Goal: Transaction & Acquisition: Subscribe to service/newsletter

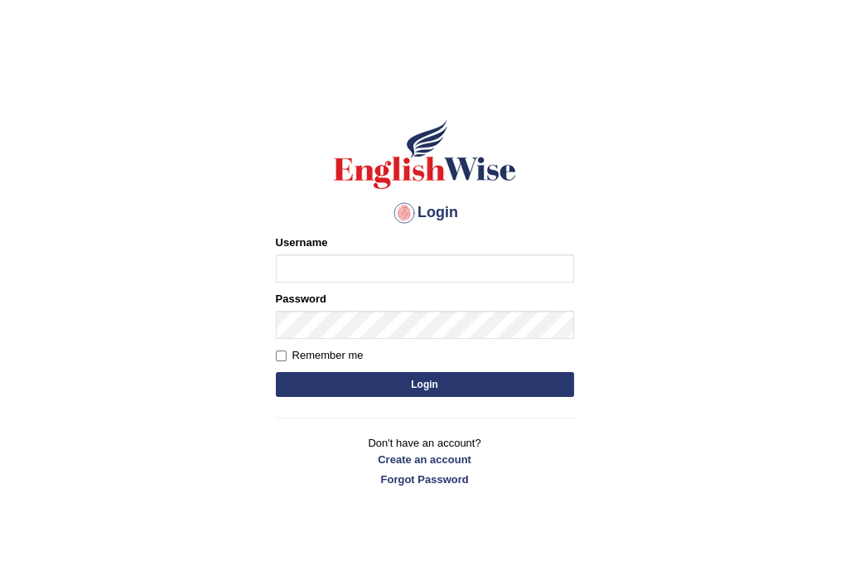
type input "danielb_parramatta"
click at [282, 350] on input "Remember me" at bounding box center [281, 355] width 11 height 11
checkbox input "true"
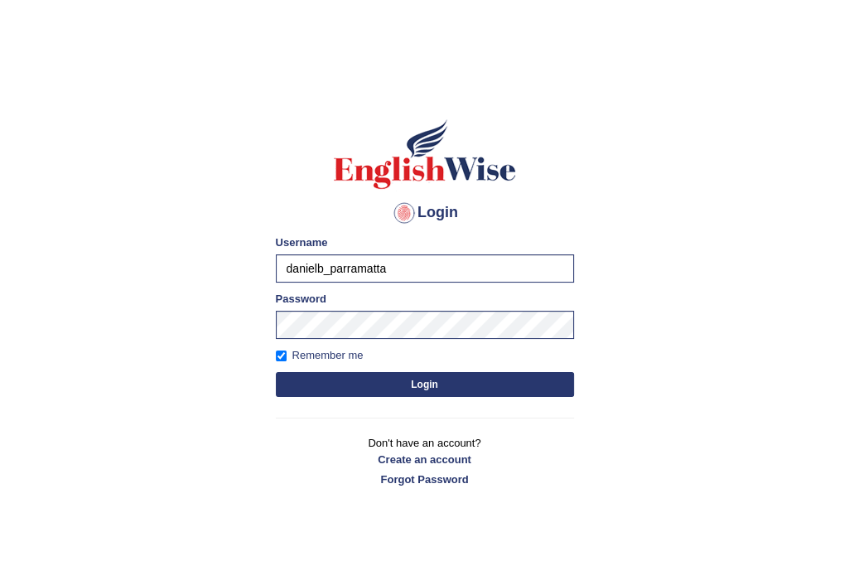
click at [411, 376] on button "Login" at bounding box center [425, 384] width 298 height 25
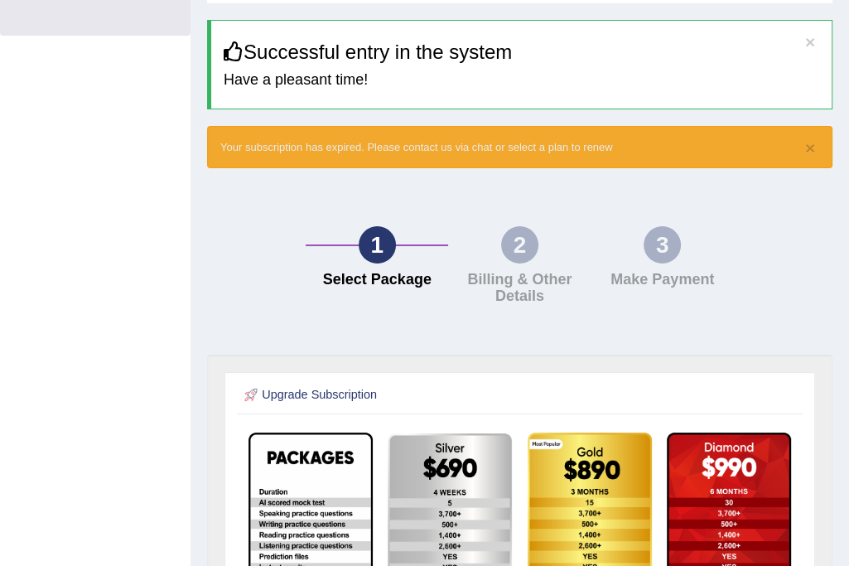
scroll to position [54, 0]
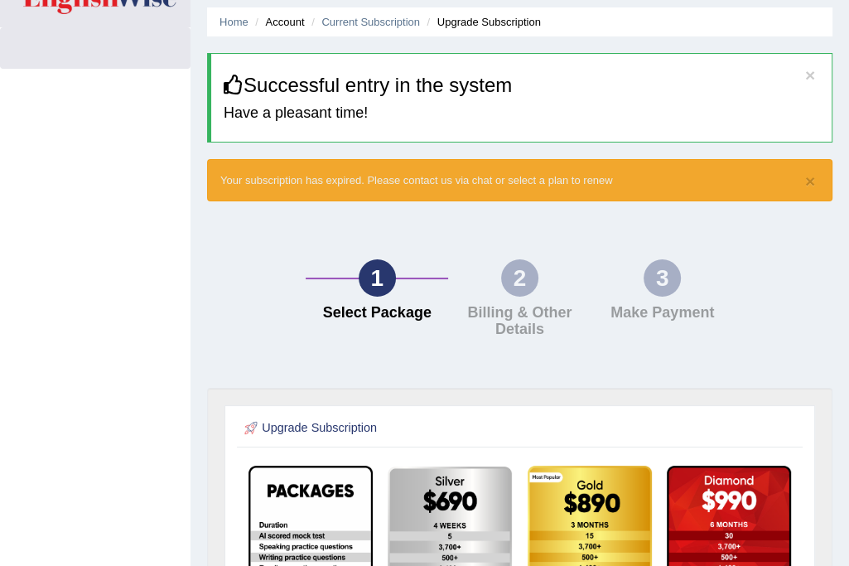
click at [370, 269] on div "1" at bounding box center [377, 277] width 37 height 37
click at [808, 178] on button "×" at bounding box center [810, 180] width 10 height 17
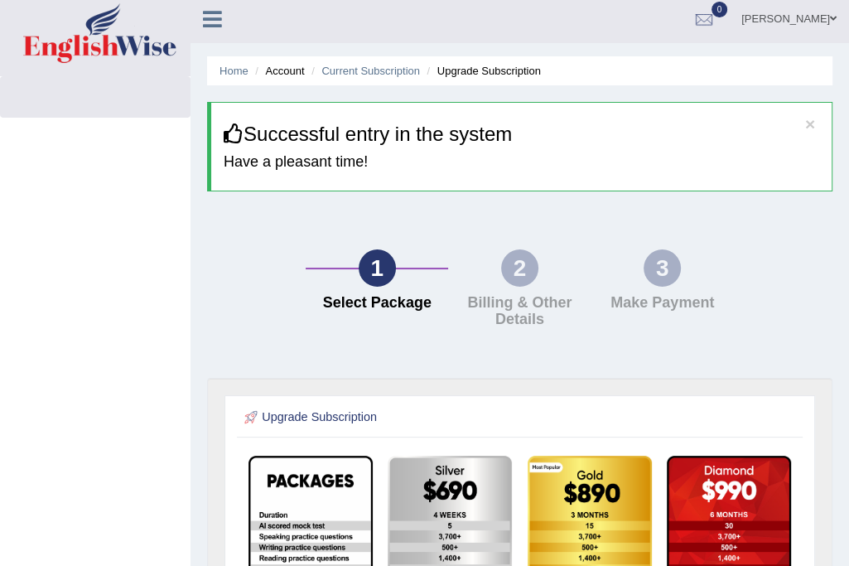
scroll to position [0, 0]
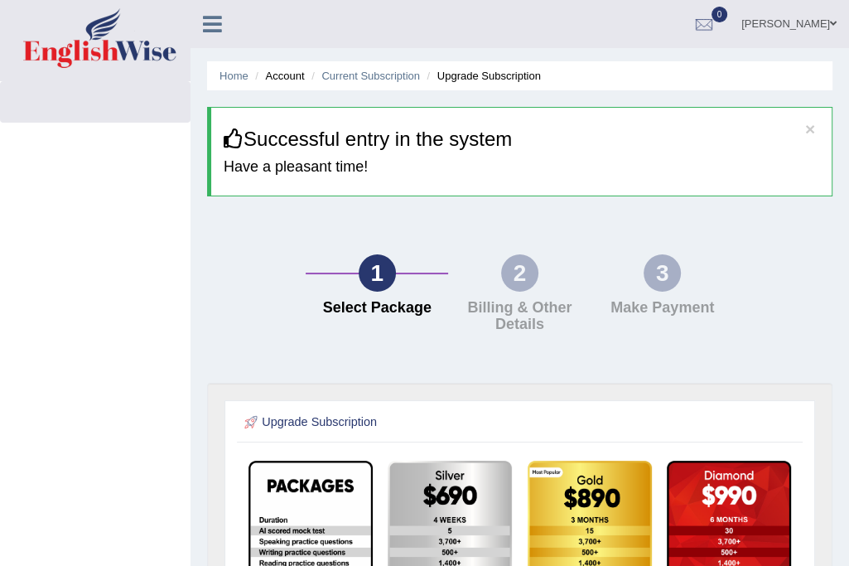
click at [834, 20] on span at bounding box center [833, 23] width 7 height 11
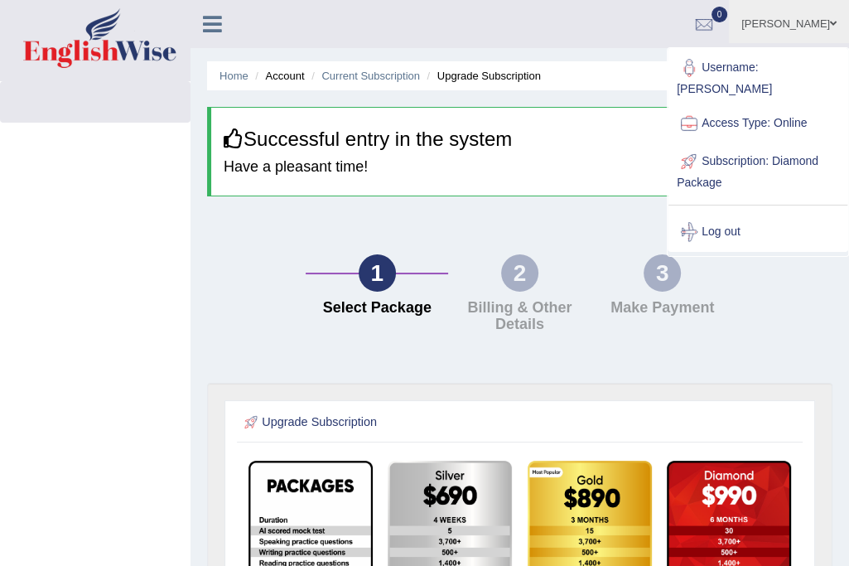
click at [778, 266] on div "1 Select Package 2 Billing & Other Details 3 Make Payment" at bounding box center [520, 298] width 642 height 170
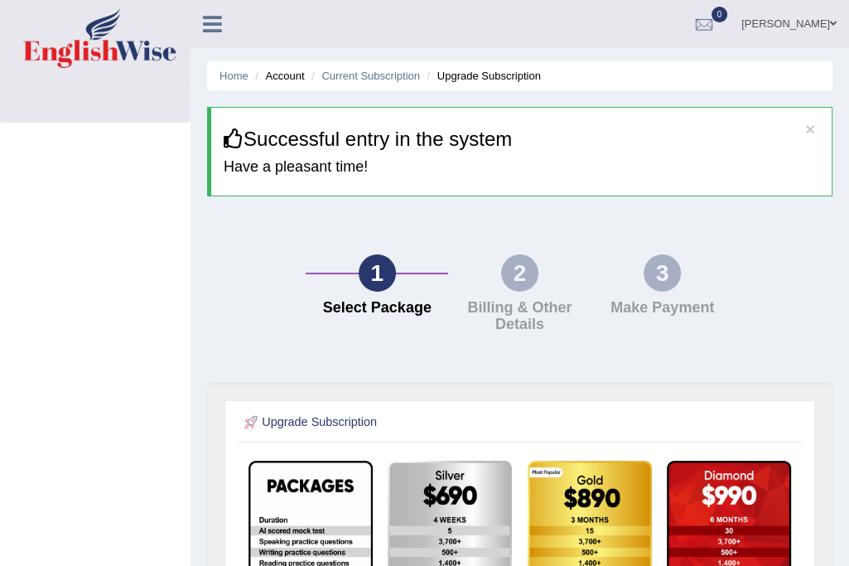
click at [367, 269] on div "1" at bounding box center [377, 272] width 37 height 37
click at [712, 22] on div at bounding box center [704, 24] width 25 height 25
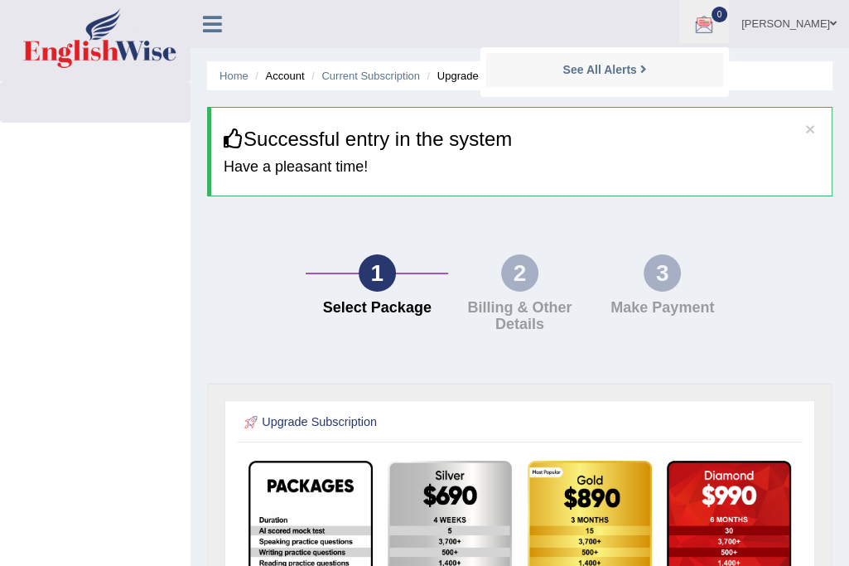
click at [775, 256] on div "1 Select Package 2 Billing & Other Details 3 Make Payment" at bounding box center [520, 298] width 642 height 170
click at [831, 24] on span at bounding box center [833, 23] width 7 height 11
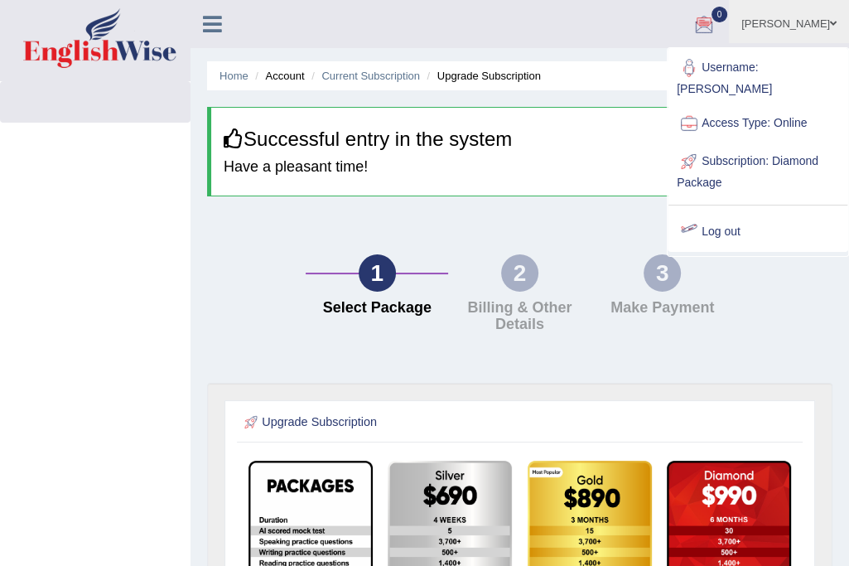
click at [726, 231] on link "Log out" at bounding box center [757, 232] width 179 height 38
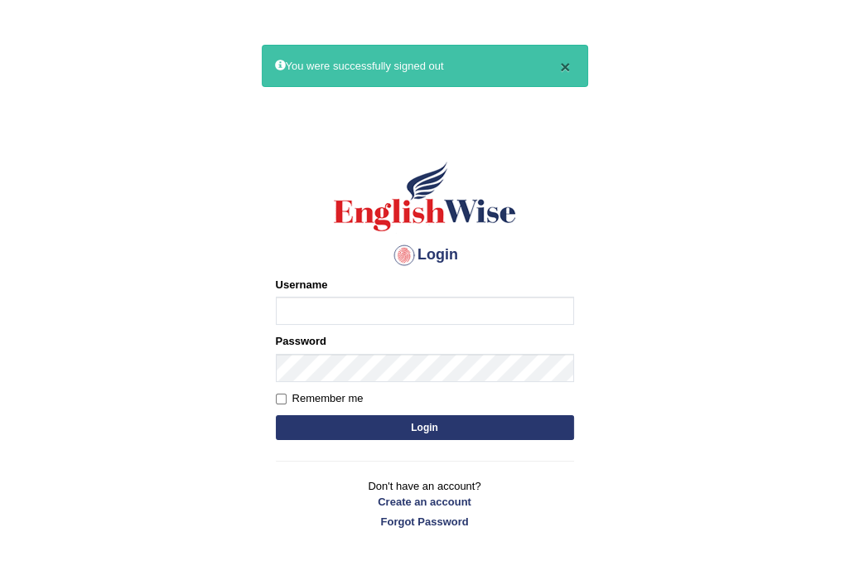
type input "danielb_parramatta"
click at [563, 63] on button "×" at bounding box center [565, 66] width 10 height 17
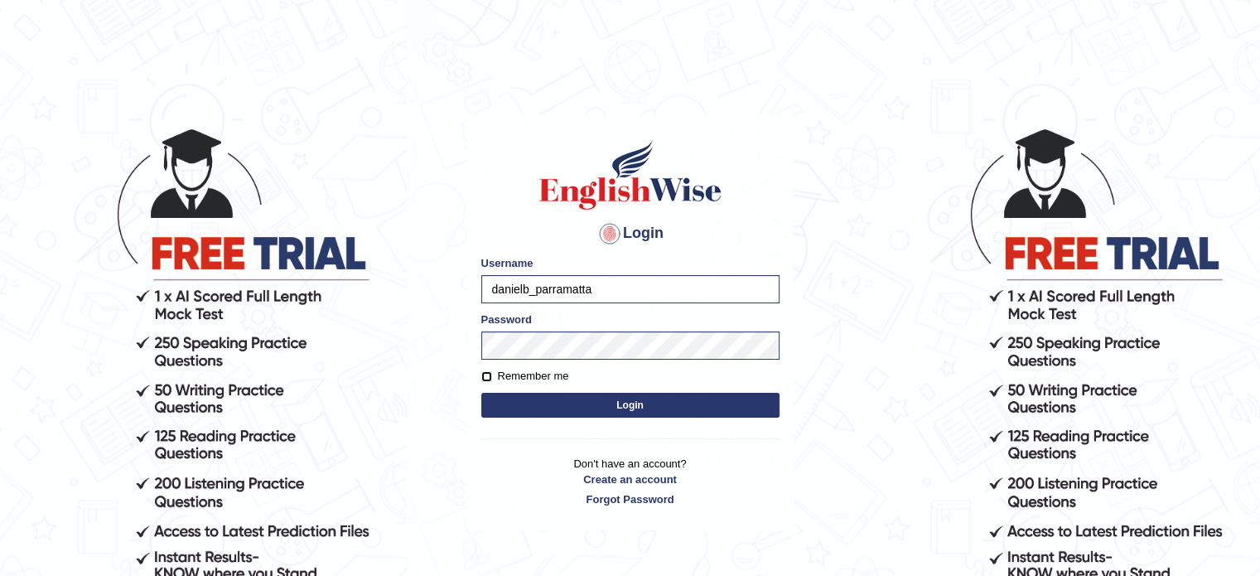
click at [489, 376] on input "Remember me" at bounding box center [486, 376] width 11 height 11
checkbox input "true"
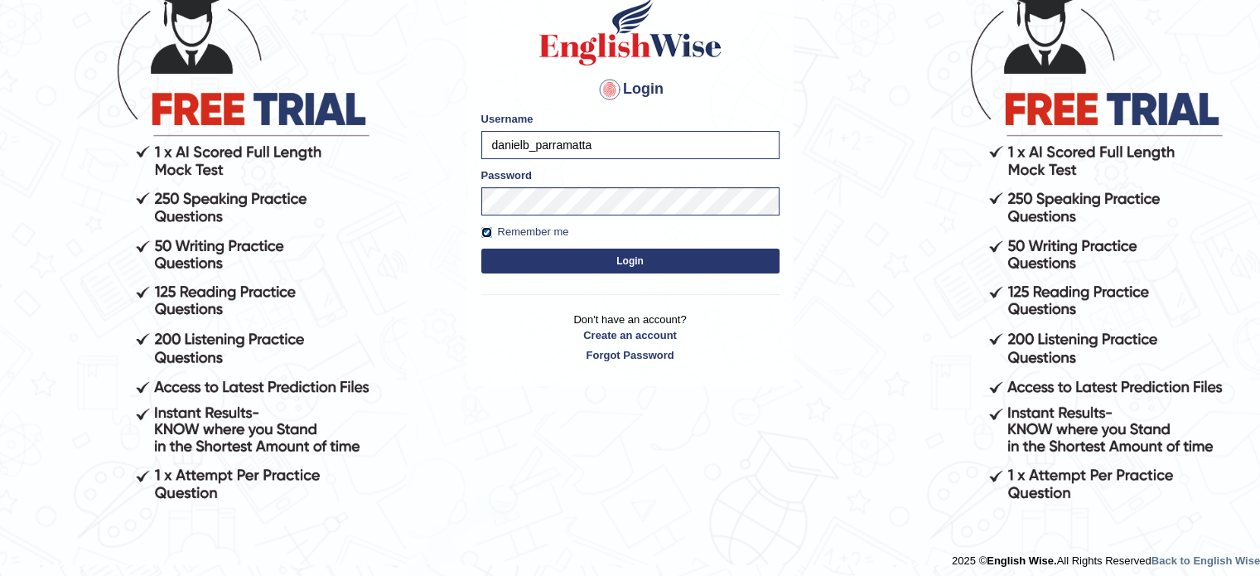
scroll to position [152, 0]
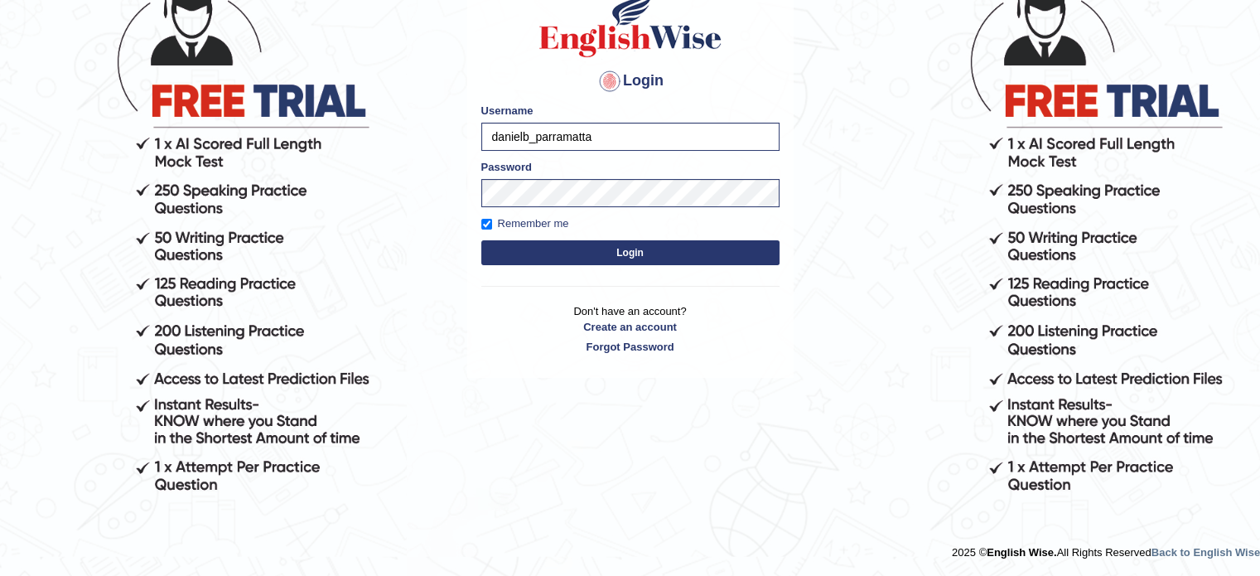
click at [654, 247] on button "Login" at bounding box center [630, 252] width 298 height 25
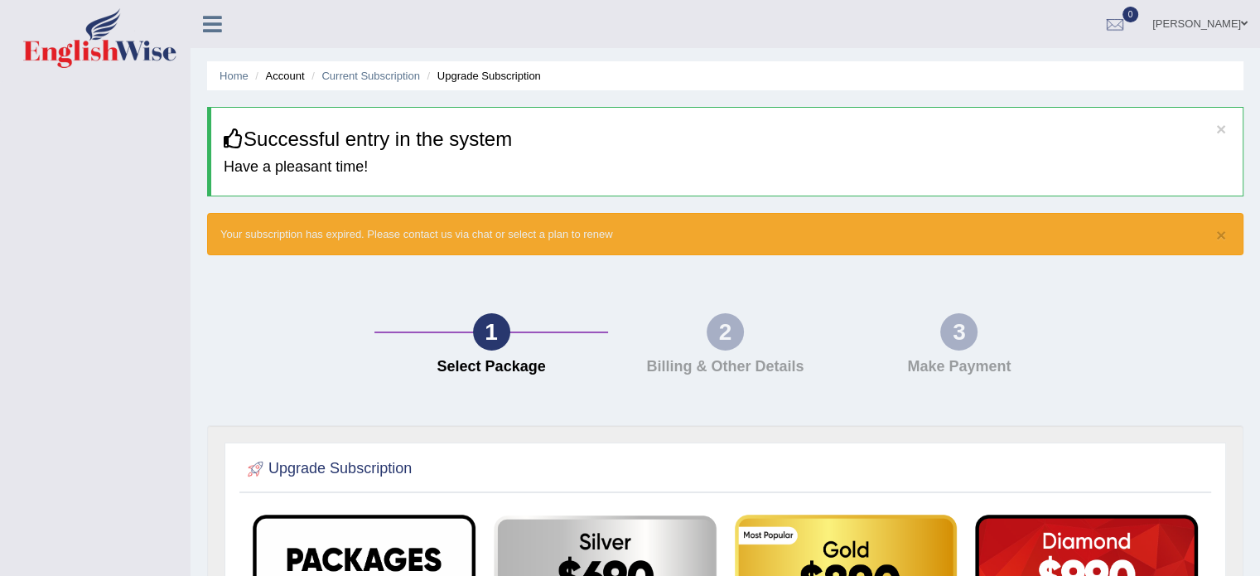
click at [711, 327] on div "2" at bounding box center [725, 331] width 37 height 37
click at [211, 22] on icon at bounding box center [212, 24] width 19 height 22
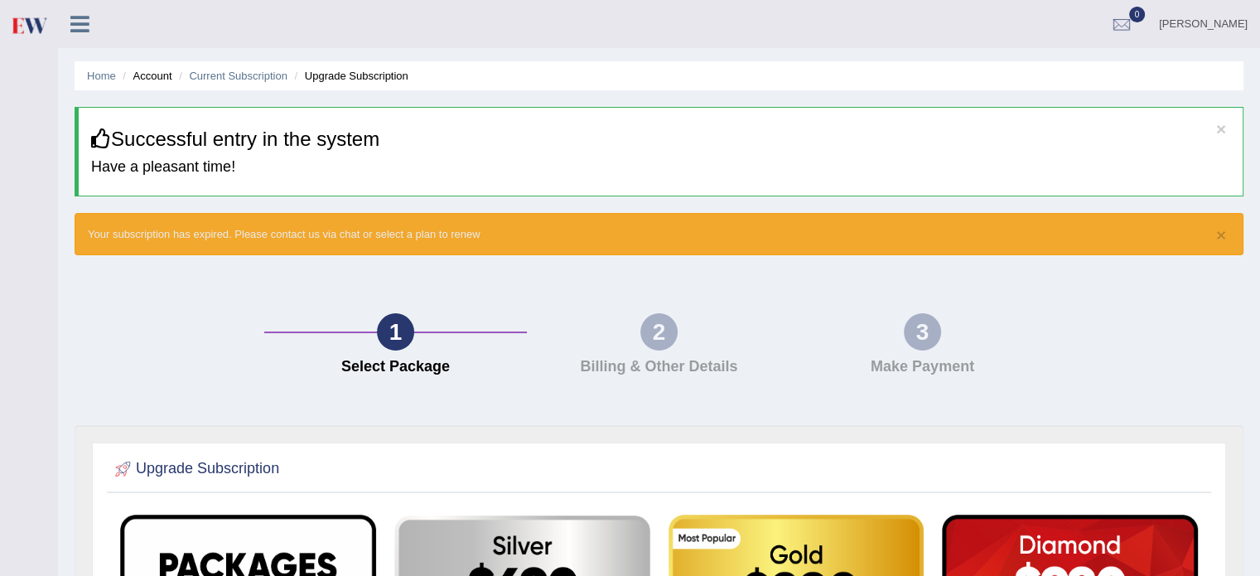
click at [158, 75] on li "Account" at bounding box center [144, 76] width 53 height 16
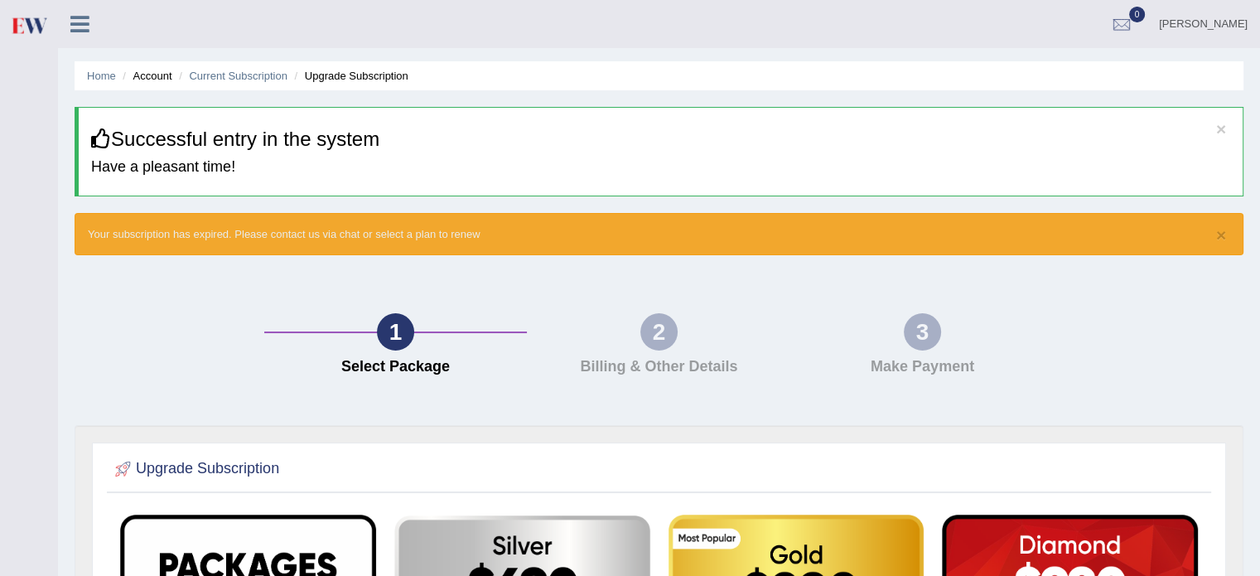
click at [341, 73] on li "Upgrade Subscription" at bounding box center [350, 76] width 118 height 16
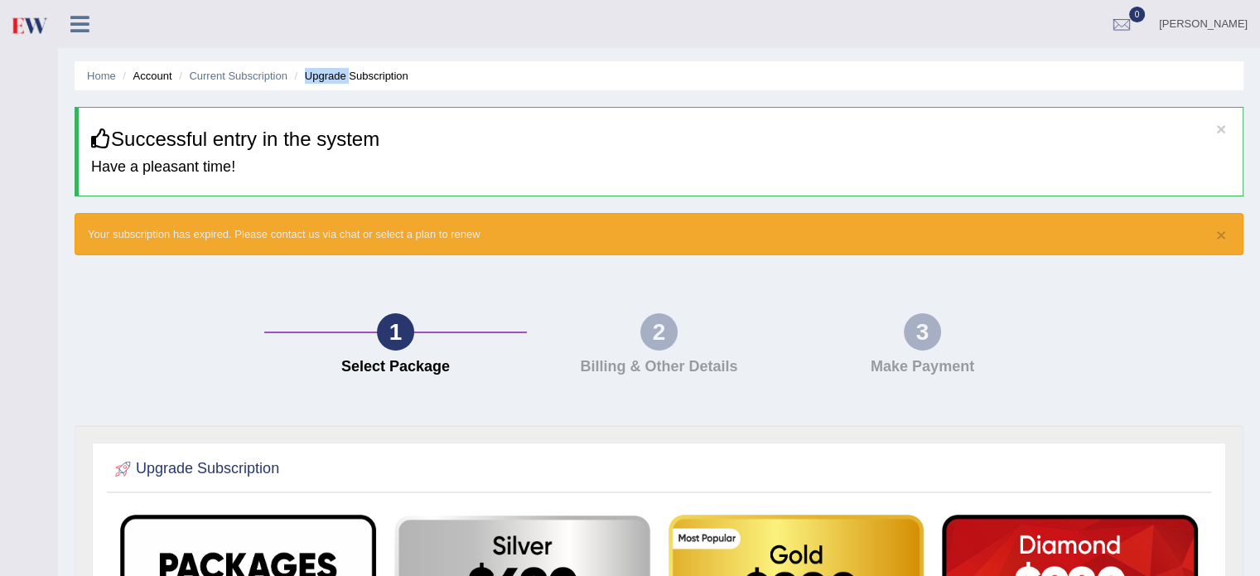
click at [341, 73] on li "Upgrade Subscription" at bounding box center [350, 76] width 118 height 16
click at [467, 128] on h3 "Successful entry in the system" at bounding box center [660, 139] width 1139 height 22
drag, startPoint x: 467, startPoint y: 128, endPoint x: 605, endPoint y: 195, distance: 152.6
click at [605, 195] on div "× Successful entry in the system Have a pleasant time!" at bounding box center [659, 151] width 1169 height 89
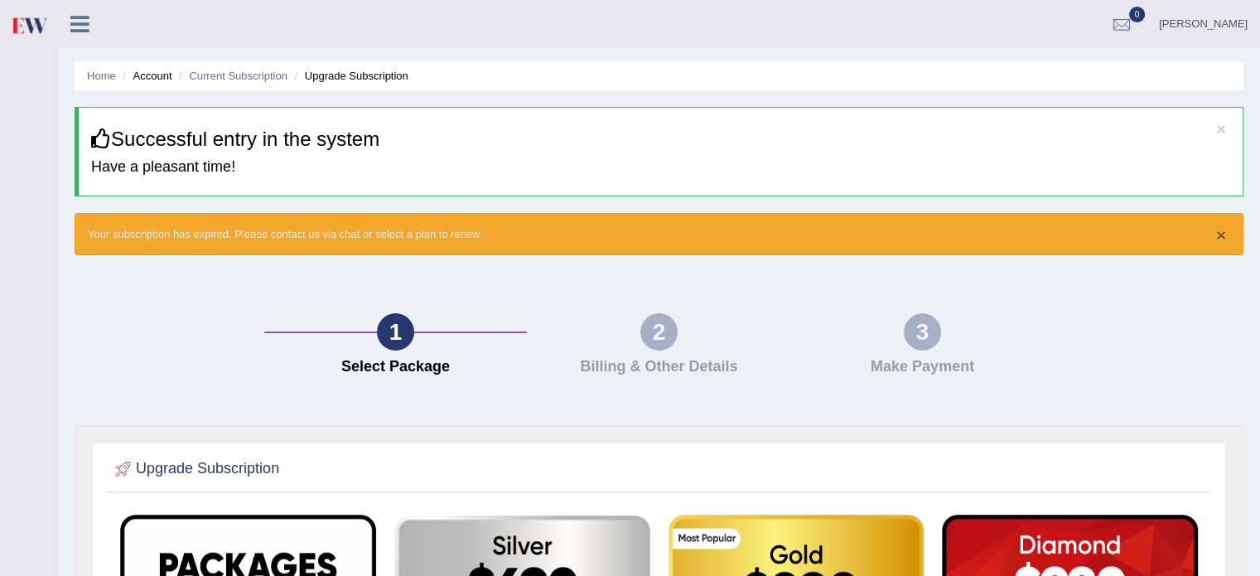
click at [1220, 230] on button "×" at bounding box center [1221, 234] width 10 height 17
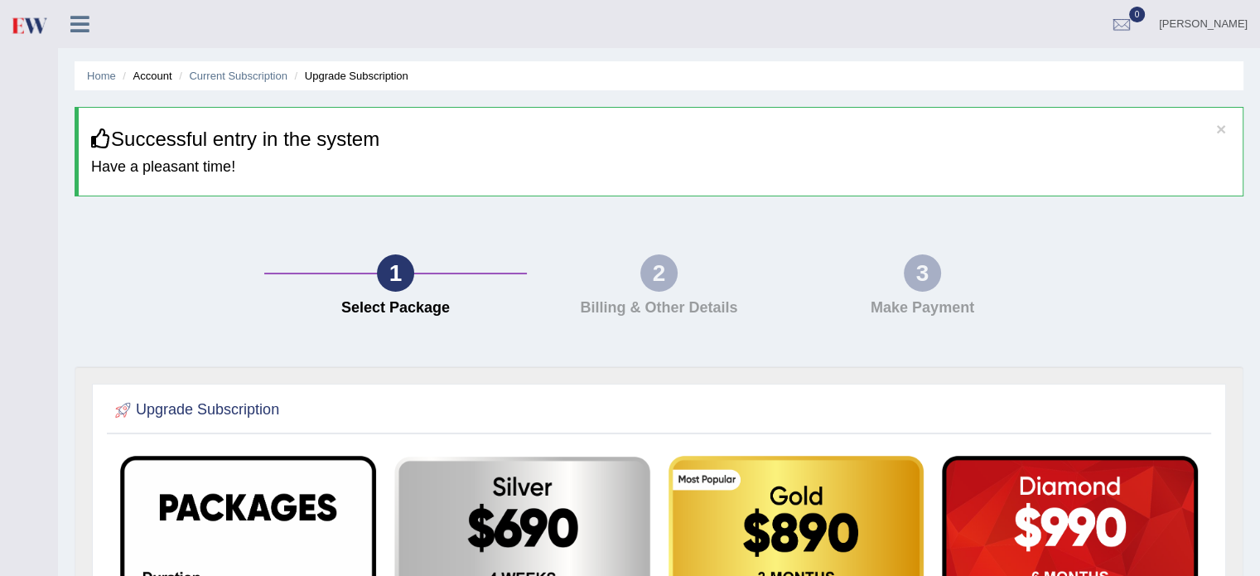
click at [962, 145] on h3 "Successful entry in the system" at bounding box center [660, 139] width 1139 height 22
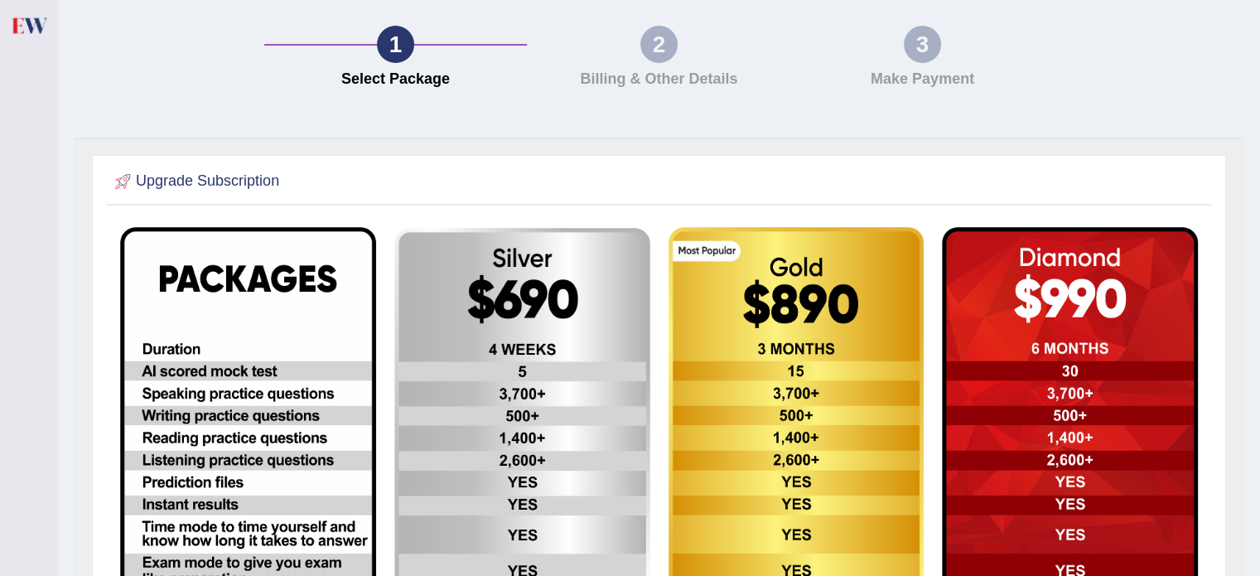
scroll to position [232, 0]
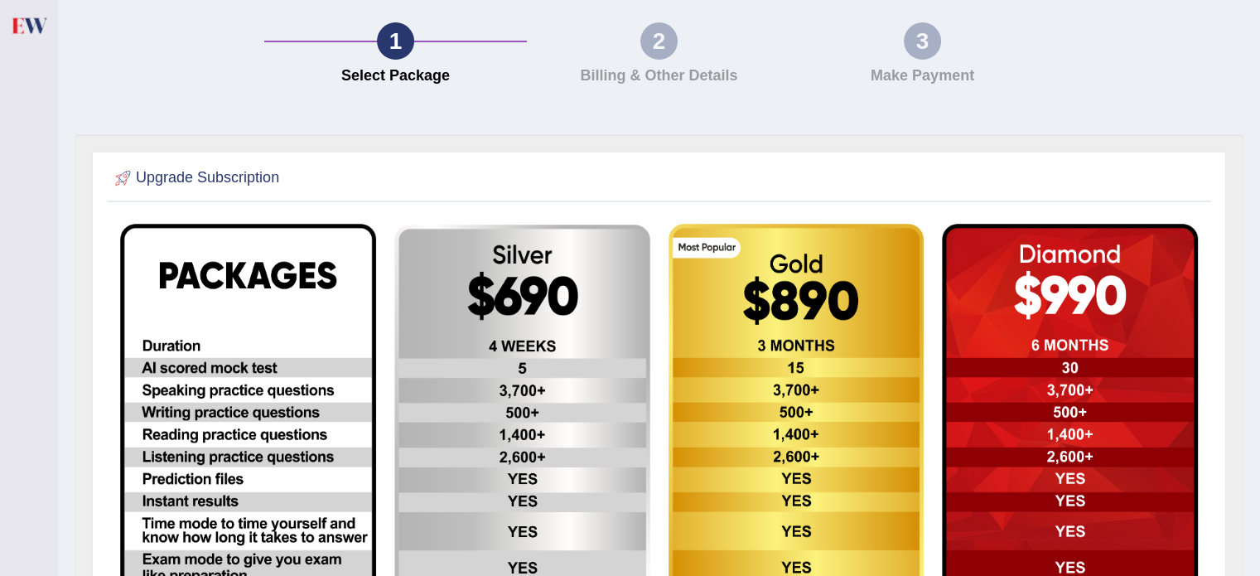
click at [567, 317] on img at bounding box center [522, 511] width 256 height 574
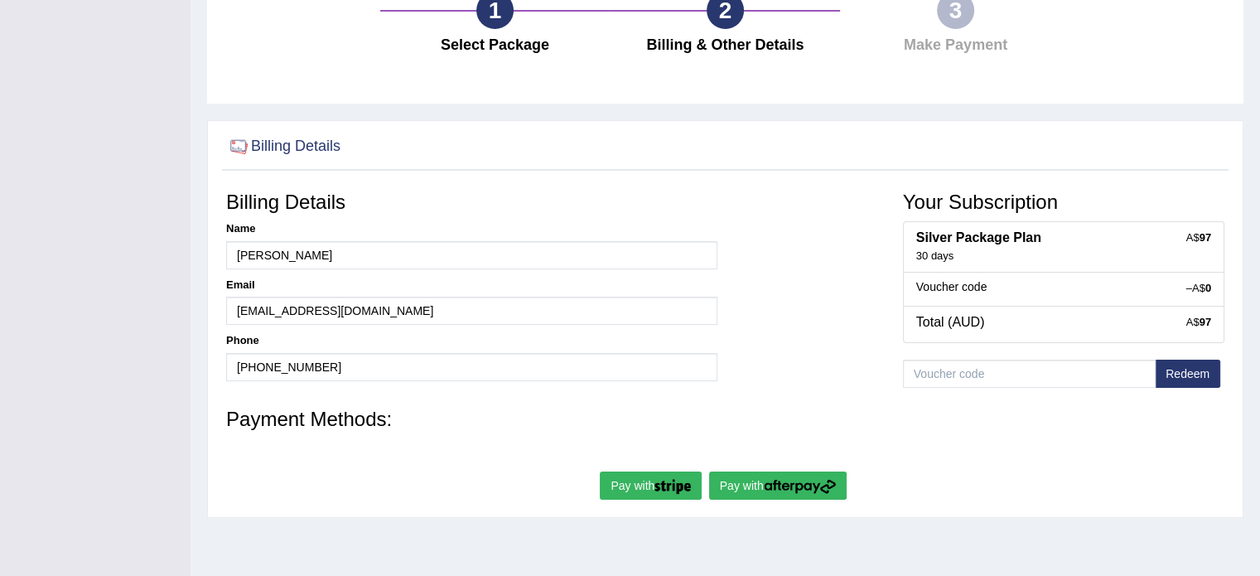
scroll to position [166, 0]
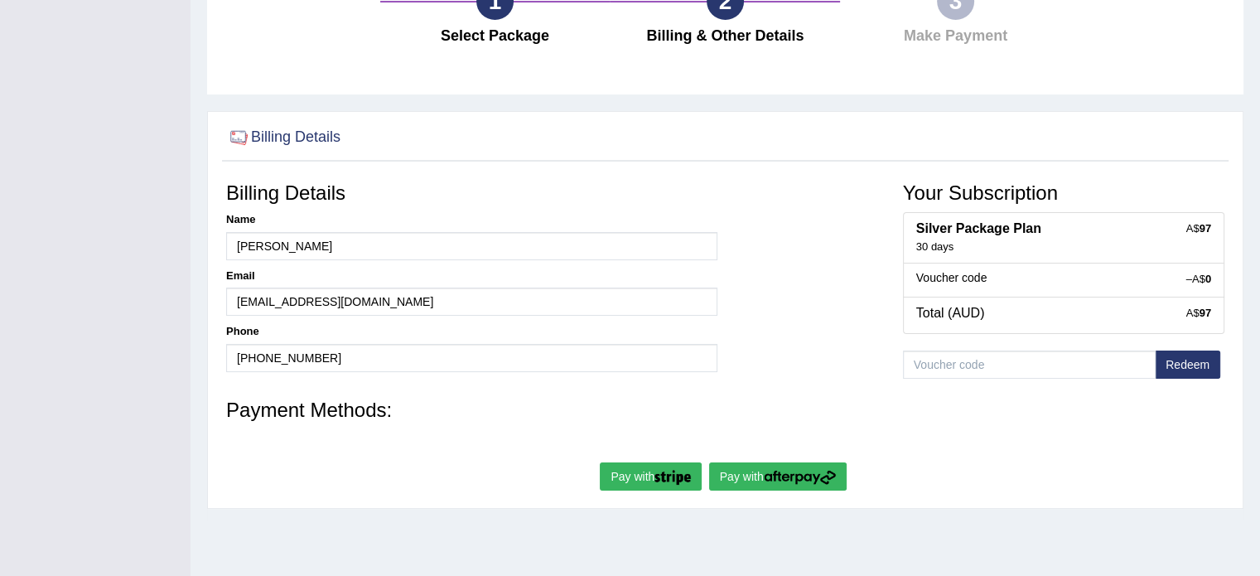
click at [814, 477] on img "submit" at bounding box center [800, 477] width 72 height 15
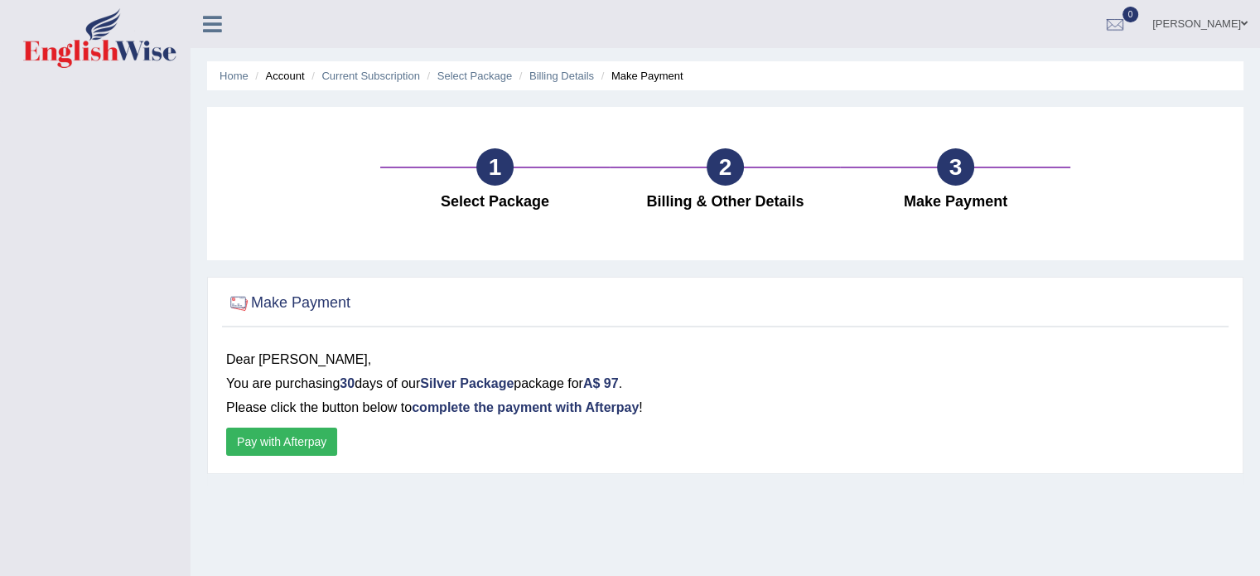
click at [320, 442] on button "Pay with Afterpay" at bounding box center [281, 441] width 111 height 28
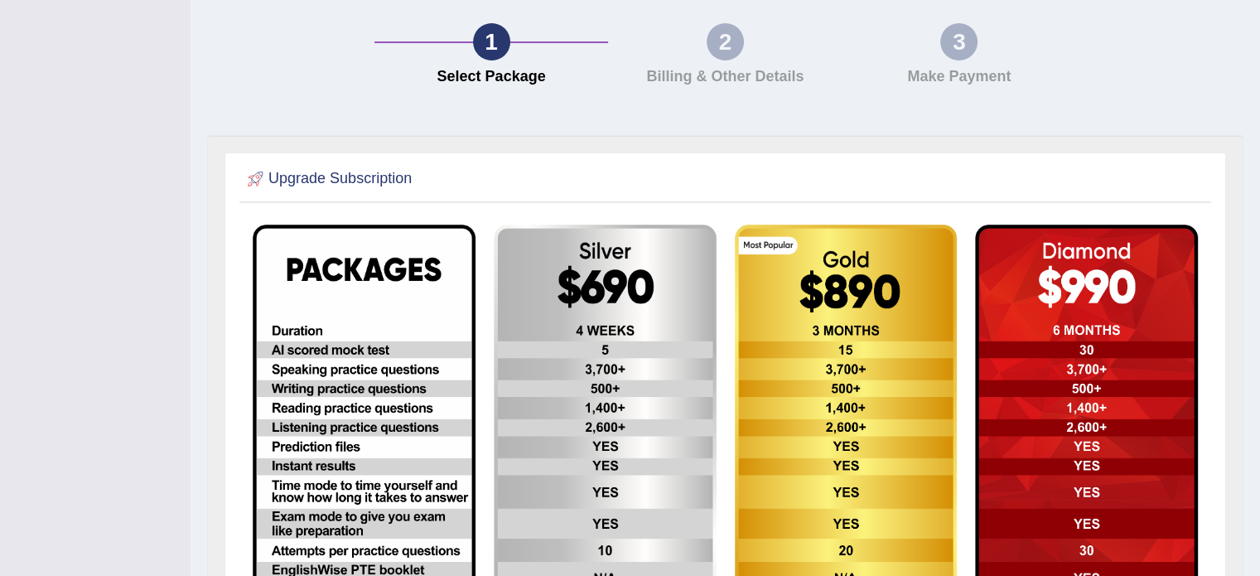
click at [338, 184] on h2 "Upgrade Subscription" at bounding box center [328, 178] width 168 height 25
click at [567, 162] on div at bounding box center [725, 179] width 963 height 34
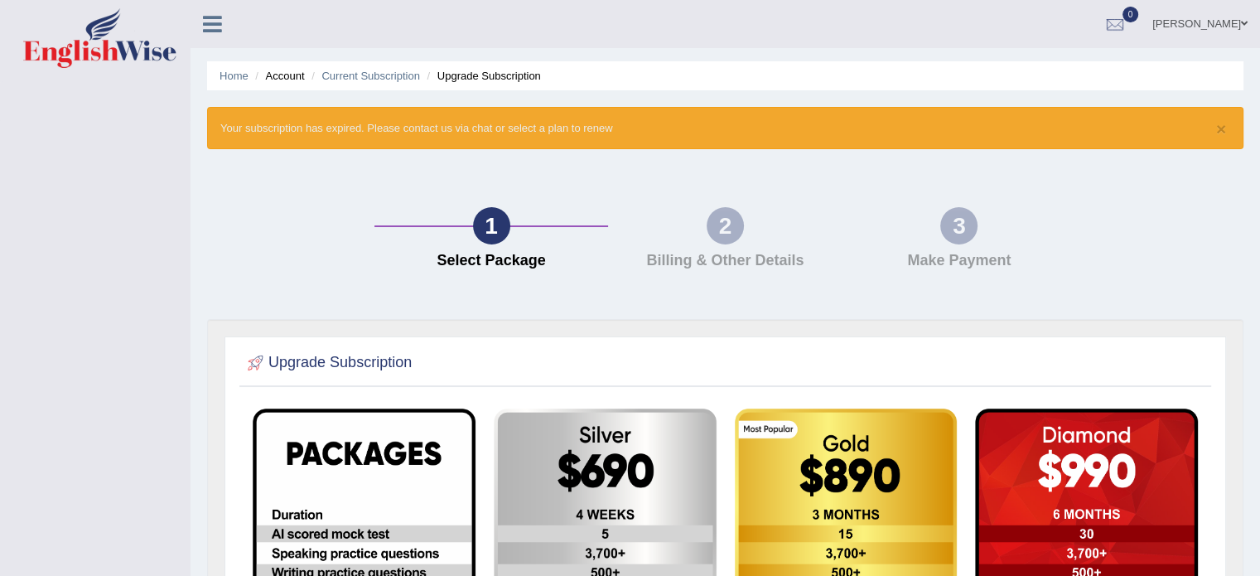
click at [919, 9] on ul "Daniel Botchway Toggle navigation Username: danielb_parramatta Access Type: Onl…" at bounding box center [885, 23] width 749 height 47
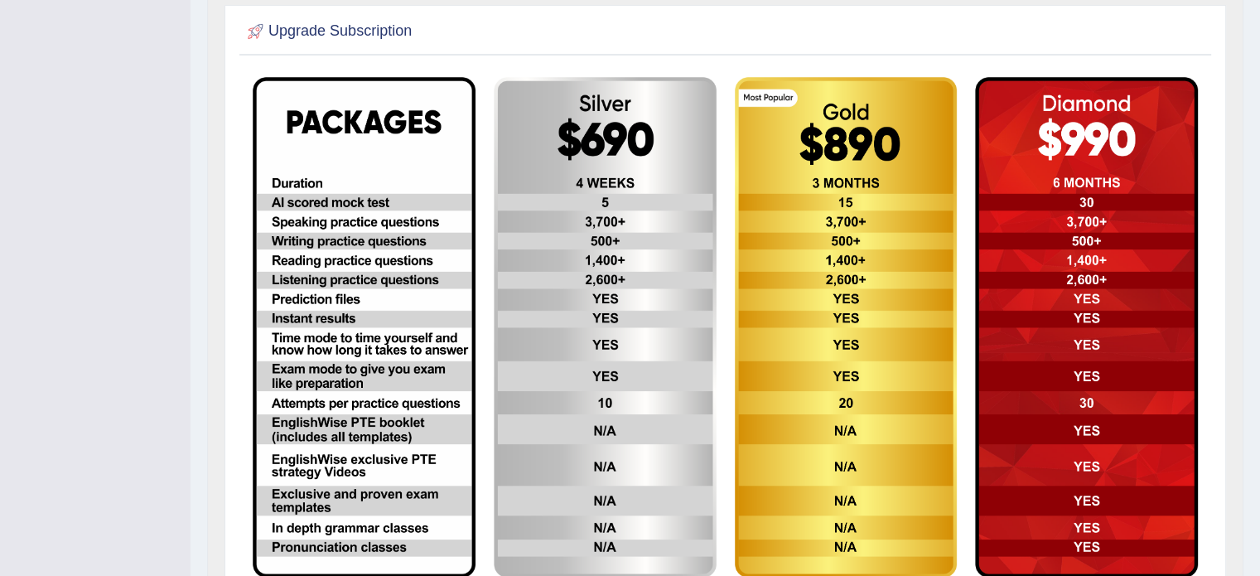
scroll to position [364, 0]
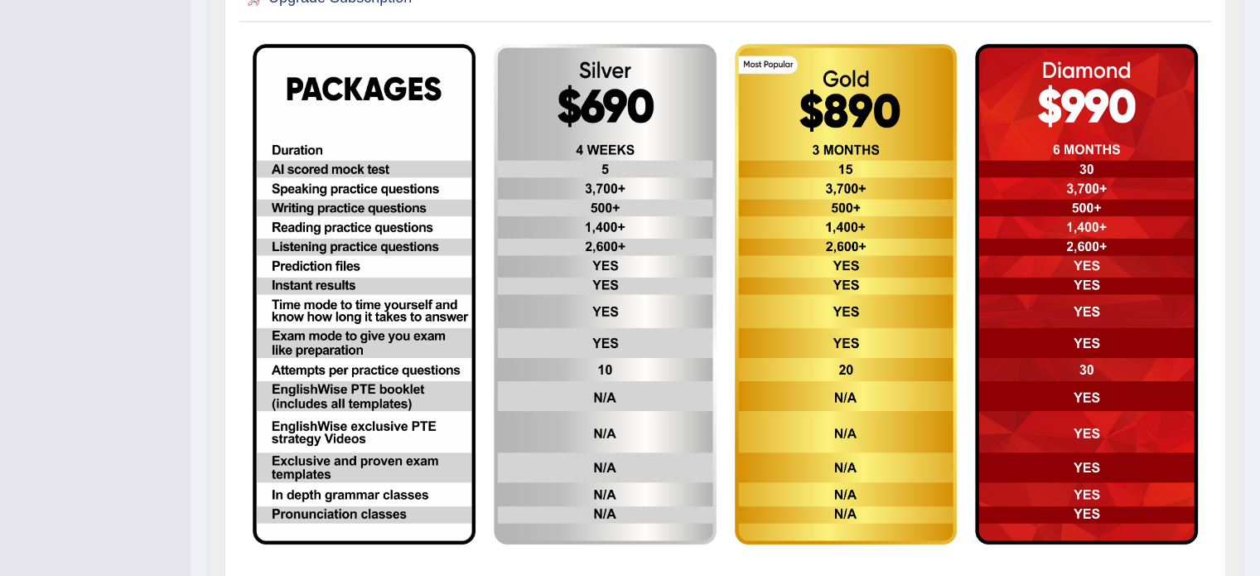
click at [673, 118] on img at bounding box center [605, 294] width 223 height 500
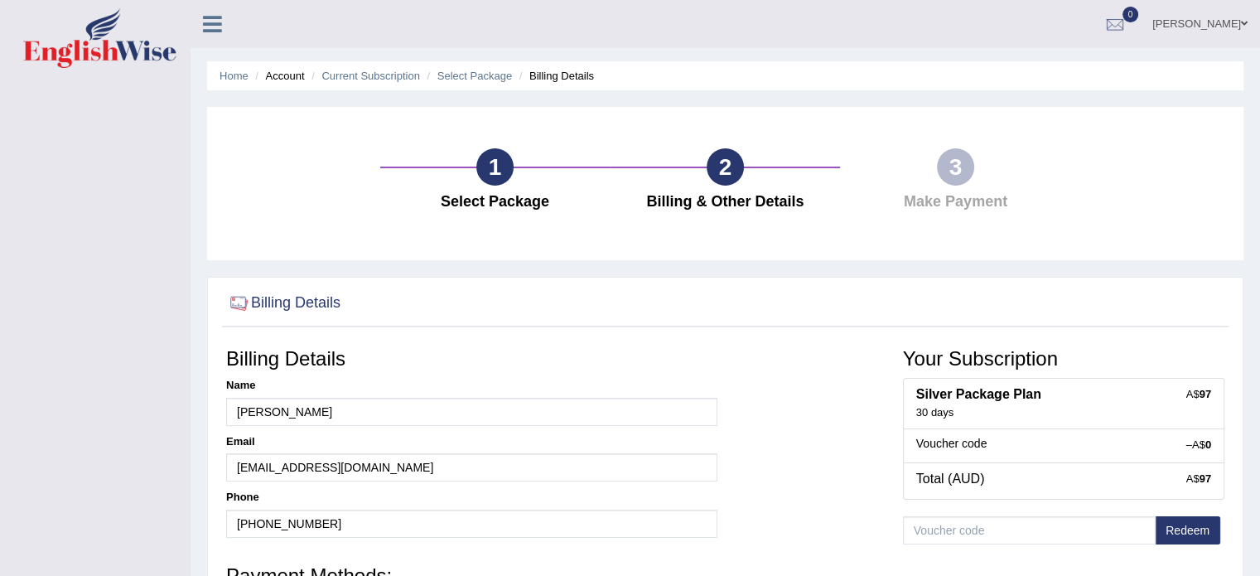
click at [1256, 565] on div "Home Account Current Subscription Select Package Billing Details 1 Select Packa…" at bounding box center [725, 414] width 1069 height 828
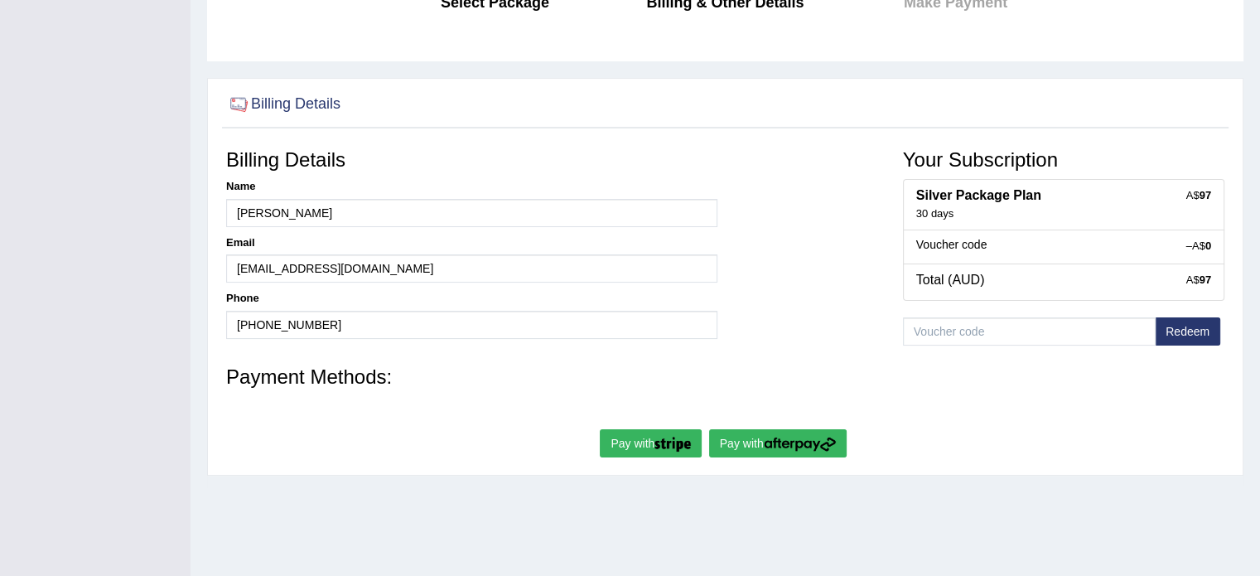
scroll to position [232, 0]
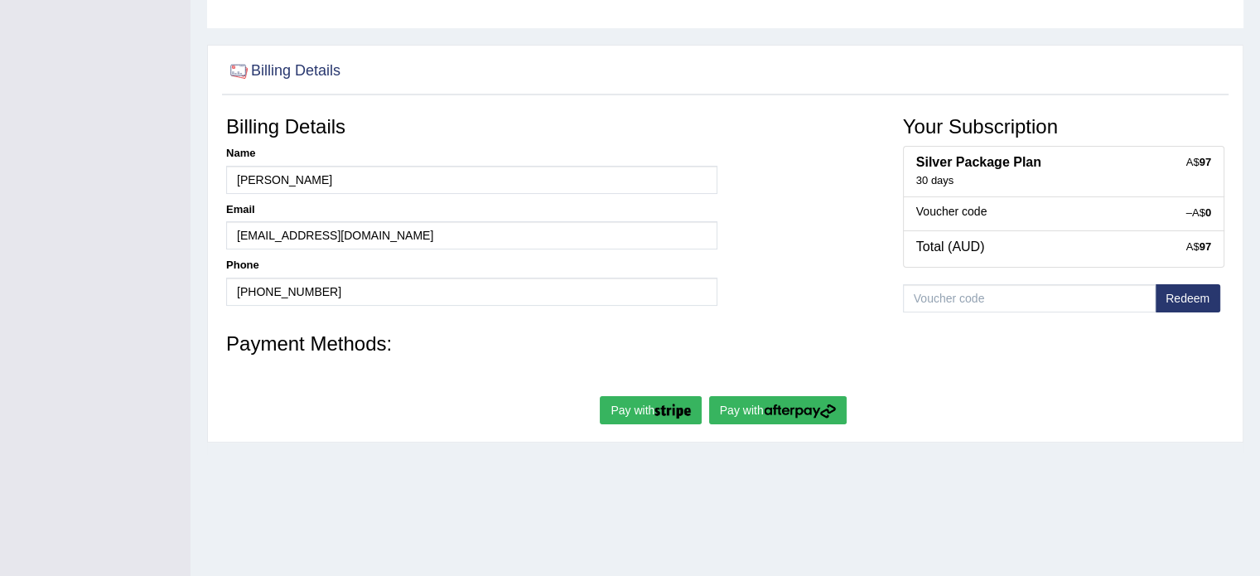
click at [796, 411] on img "submit" at bounding box center [800, 410] width 72 height 15
